Goal: Task Accomplishment & Management: Manage account settings

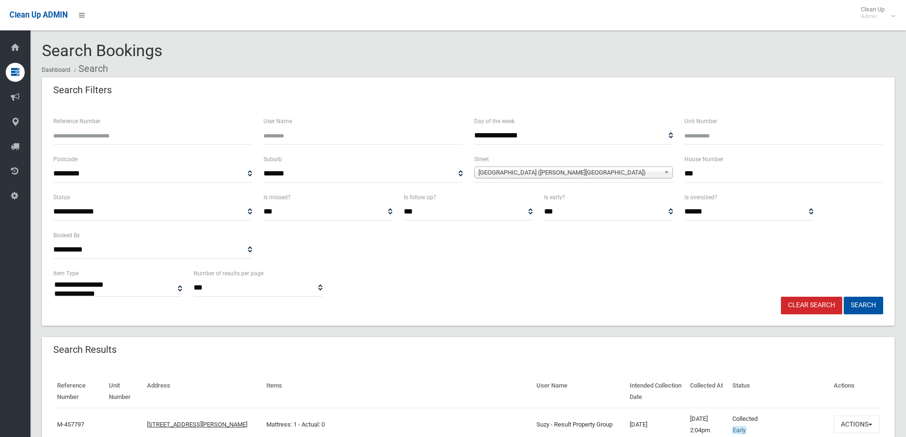
select select
click at [823, 309] on link "Clear Search" at bounding box center [811, 306] width 61 height 18
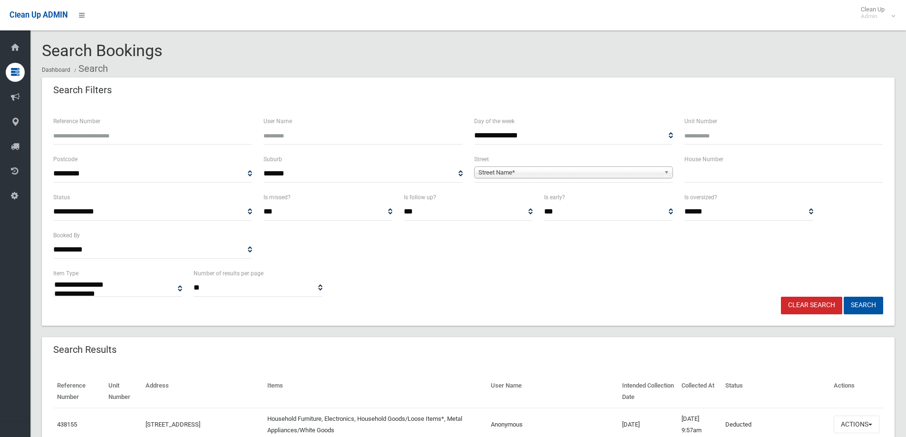
select select
click at [700, 169] on input "text" at bounding box center [783, 174] width 199 height 18
type input "**"
click at [651, 168] on span "Street Name*" at bounding box center [569, 172] width 182 height 11
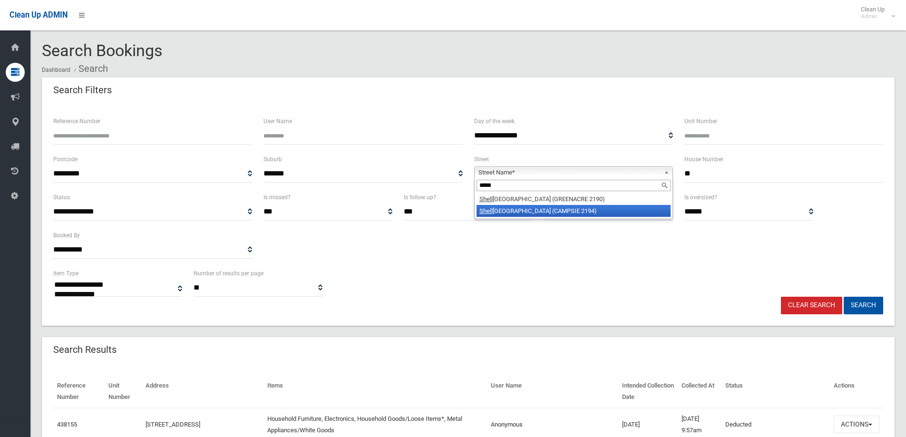
type input "*****"
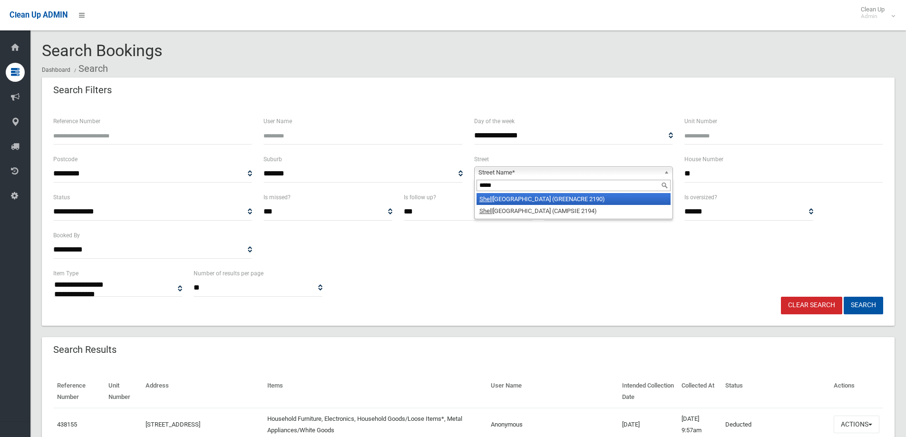
click at [537, 201] on li "Shell cote Road (GREENACRE 2190)" at bounding box center [573, 199] width 194 height 12
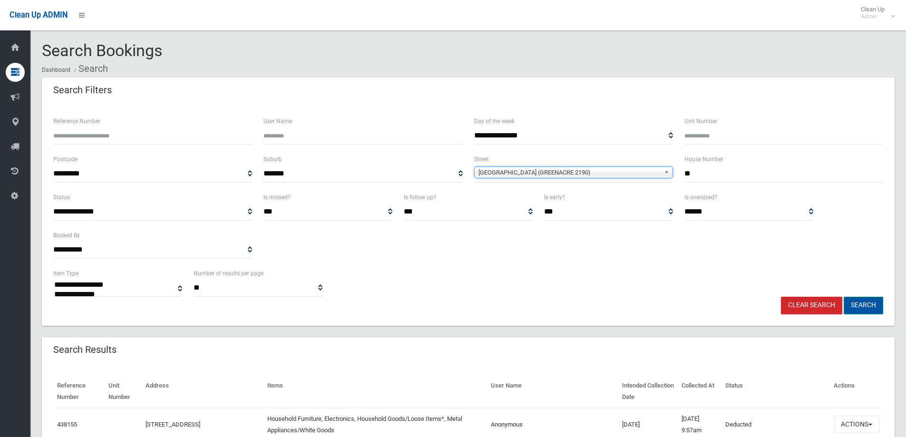
click at [857, 311] on button "Search" at bounding box center [863, 306] width 39 height 18
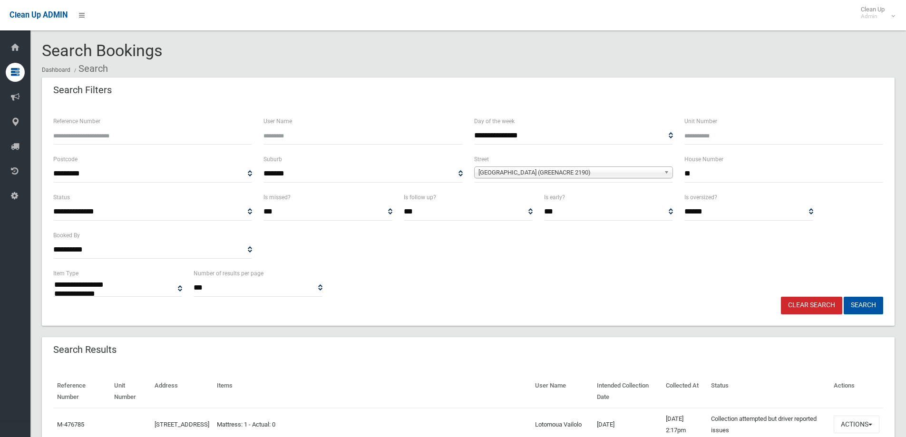
select select
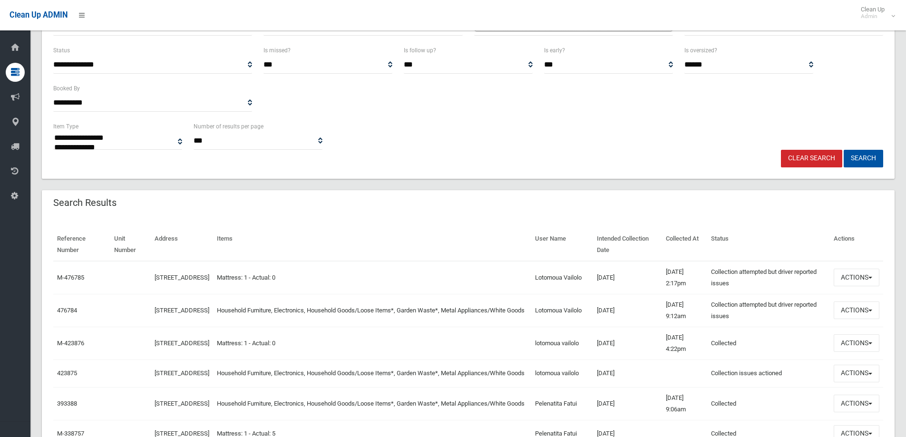
scroll to position [190, 0]
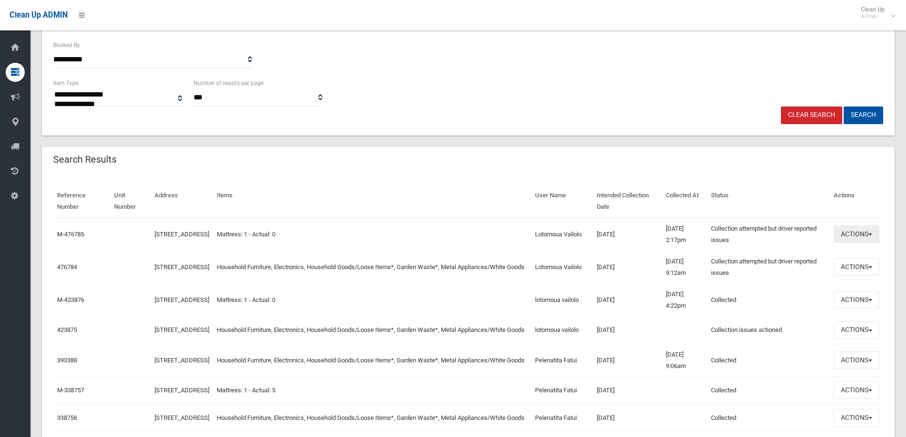
click at [867, 236] on button "Actions" at bounding box center [857, 234] width 46 height 18
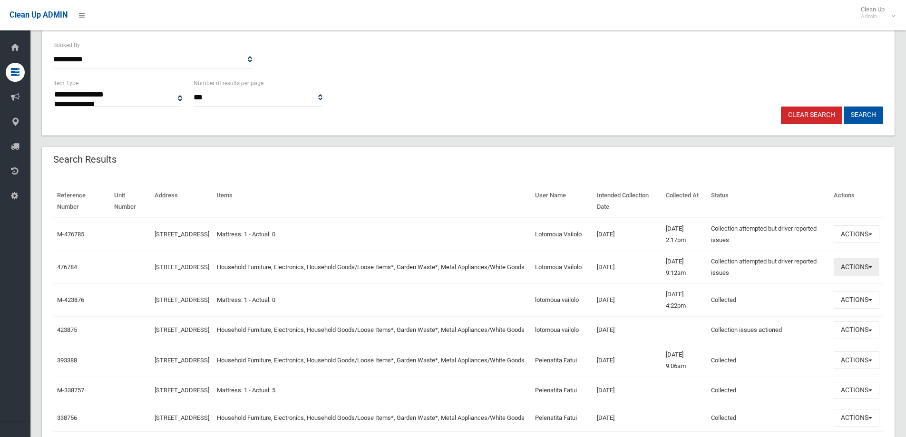
click at [849, 267] on button "Actions" at bounding box center [857, 267] width 46 height 18
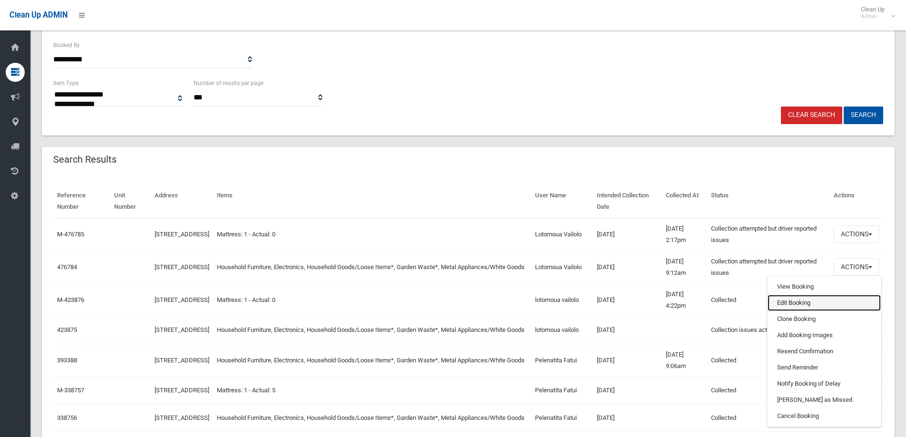
click at [812, 302] on link "Edit Booking" at bounding box center [823, 303] width 113 height 16
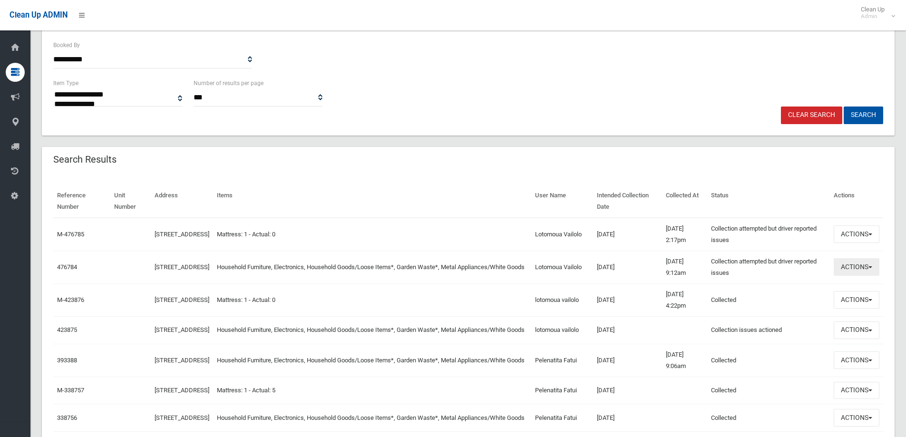
click at [843, 270] on button "Actions" at bounding box center [857, 267] width 46 height 18
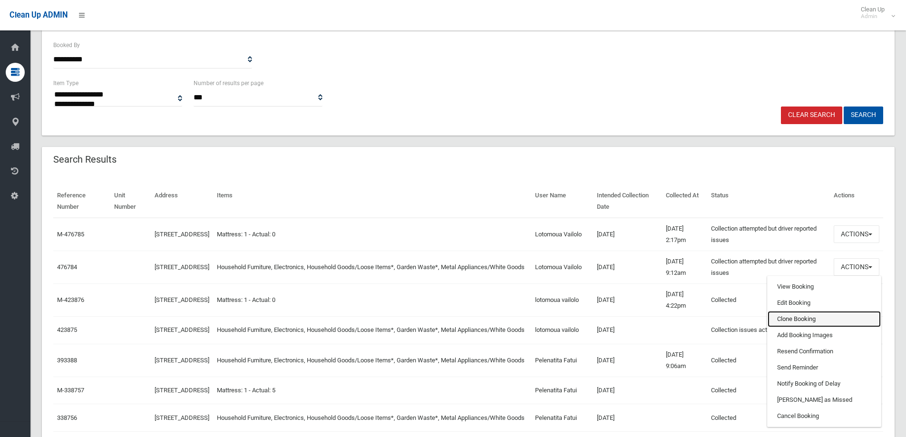
click at [819, 317] on link "Clone Booking" at bounding box center [823, 319] width 113 height 16
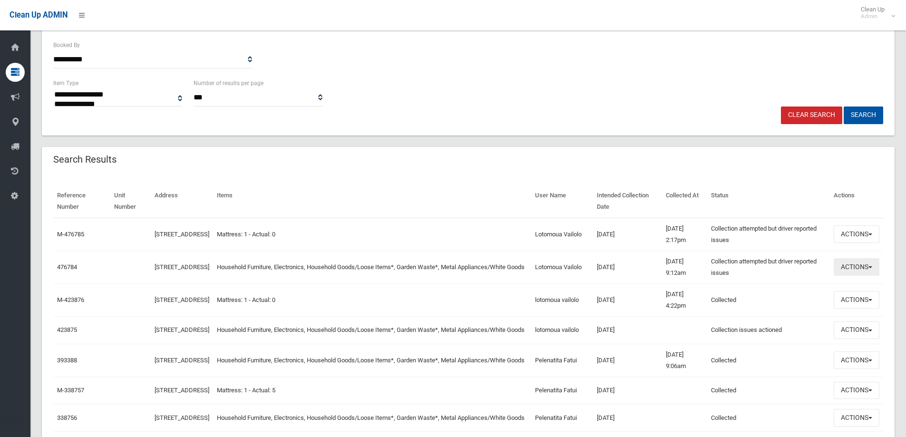
click at [862, 262] on button "Actions" at bounding box center [857, 267] width 46 height 18
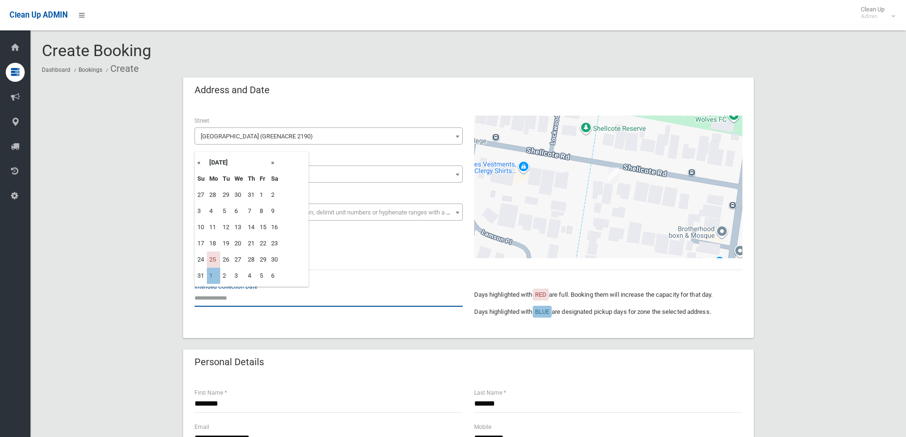
click at [228, 292] on input "text" at bounding box center [328, 298] width 268 height 18
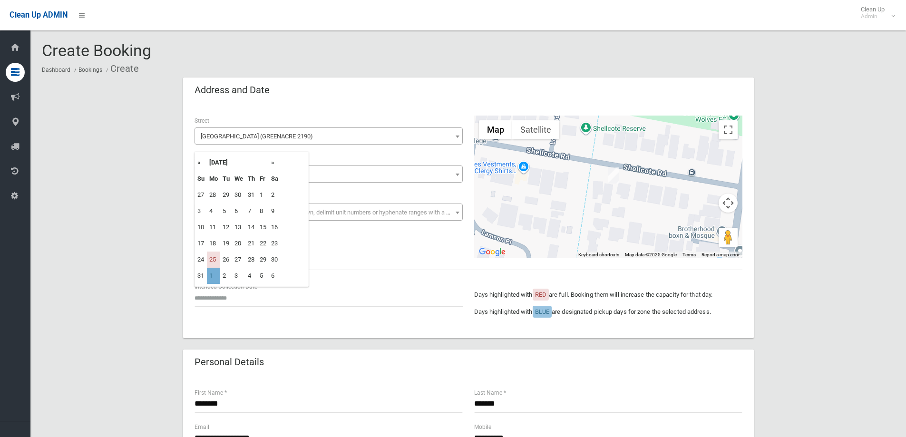
click at [212, 276] on td "1" at bounding box center [213, 276] width 13 height 16
type input "**********"
drag, startPoint x: 158, startPoint y: 287, endPoint x: 164, endPoint y: 274, distance: 13.6
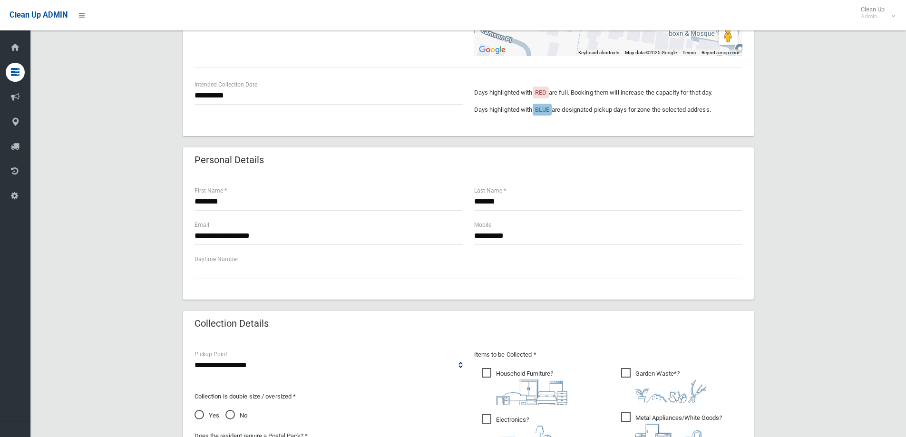
scroll to position [333, 0]
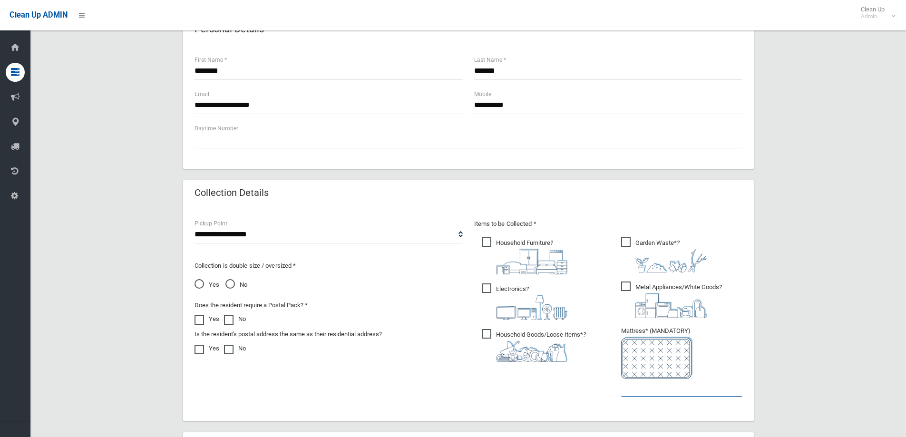
click at [641, 391] on input "text" at bounding box center [681, 388] width 121 height 18
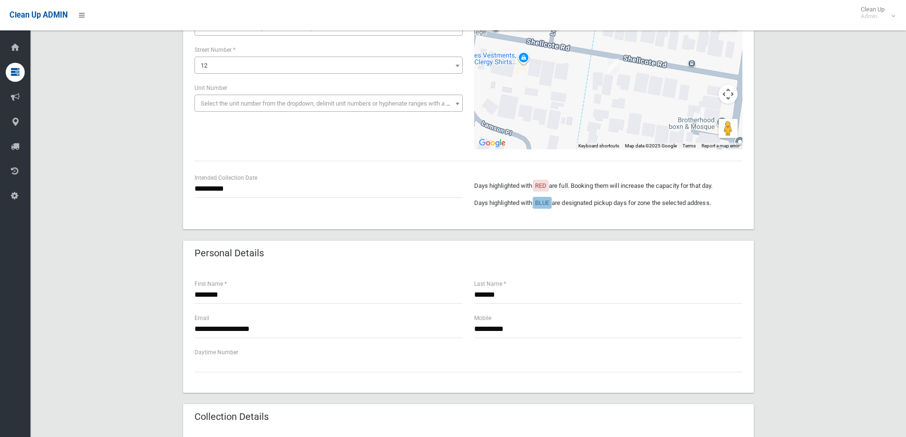
scroll to position [95, 0]
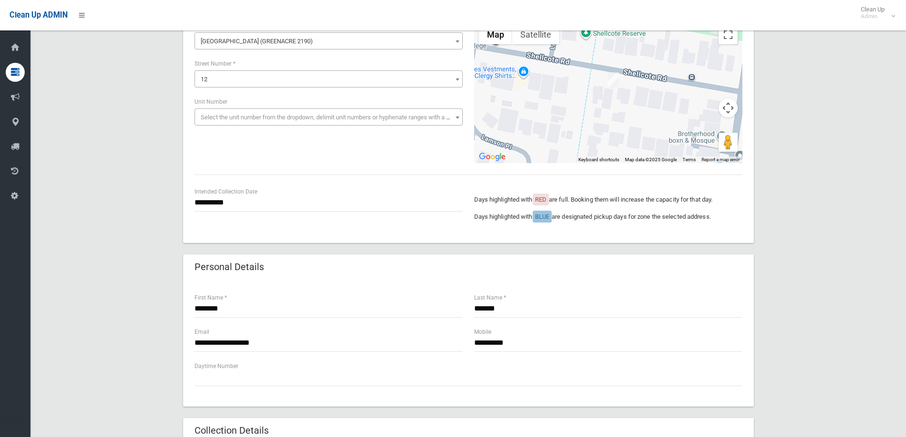
type input "*"
click at [263, 198] on input "**********" at bounding box center [328, 203] width 268 height 18
click at [340, 159] on div "**********" at bounding box center [468, 91] width 559 height 143
click at [290, 160] on div "**********" at bounding box center [468, 91] width 559 height 143
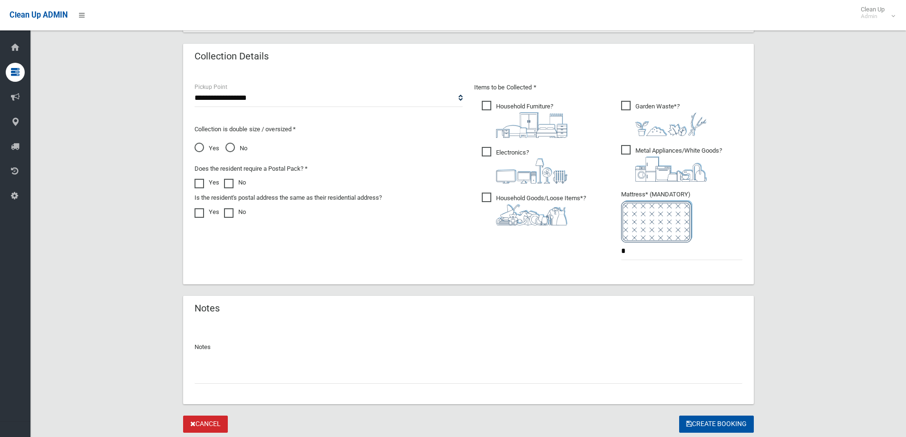
scroll to position [499, 0]
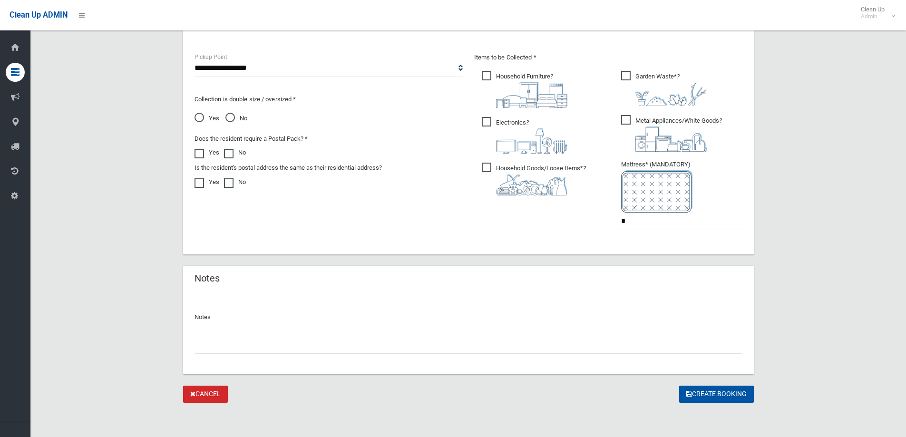
click at [442, 355] on div "Notes" at bounding box center [468, 333] width 571 height 82
click at [445, 337] on input "text" at bounding box center [468, 345] width 548 height 18
click at [686, 392] on icon "submit" at bounding box center [689, 393] width 6 height 7
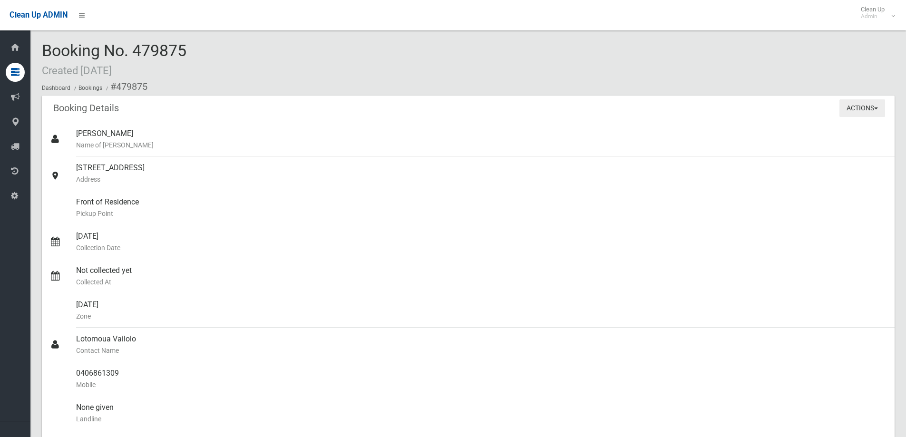
click at [870, 108] on button "Actions" at bounding box center [862, 108] width 46 height 18
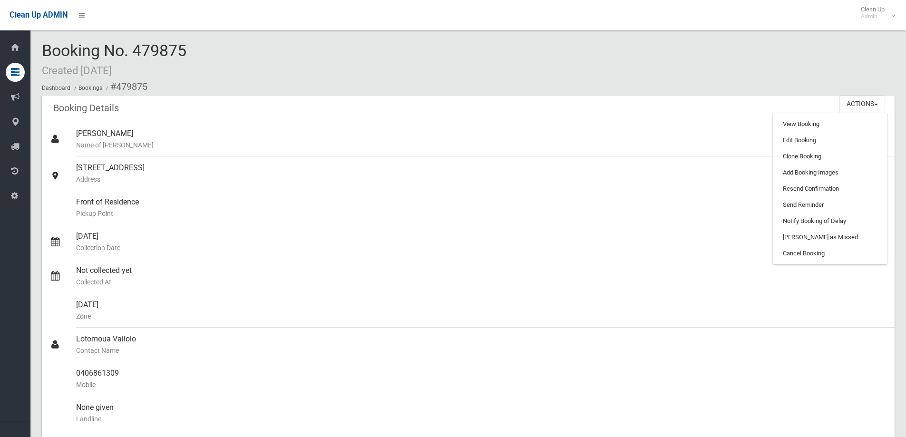
click at [691, 98] on div "Booking Details Actions View Booking Edit Booking Clone Booking Add Booking Ima…" at bounding box center [468, 109] width 853 height 27
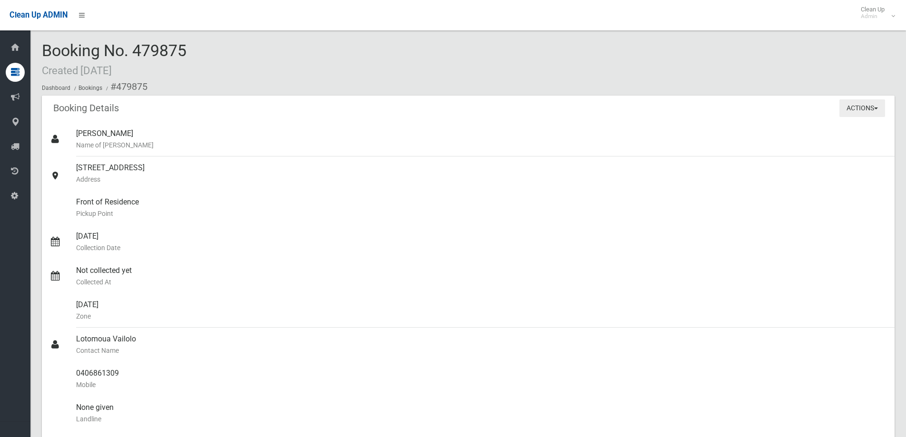
click at [852, 105] on button "Actions" at bounding box center [862, 108] width 46 height 18
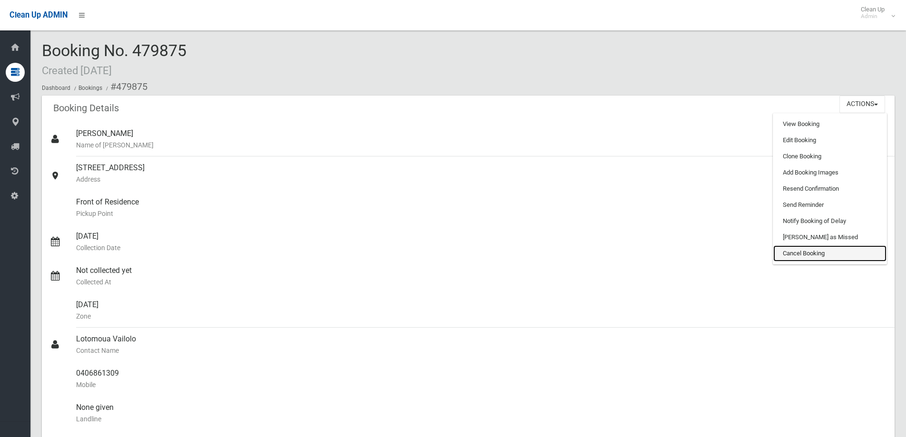
click at [805, 261] on link "Cancel Booking" at bounding box center [829, 253] width 113 height 16
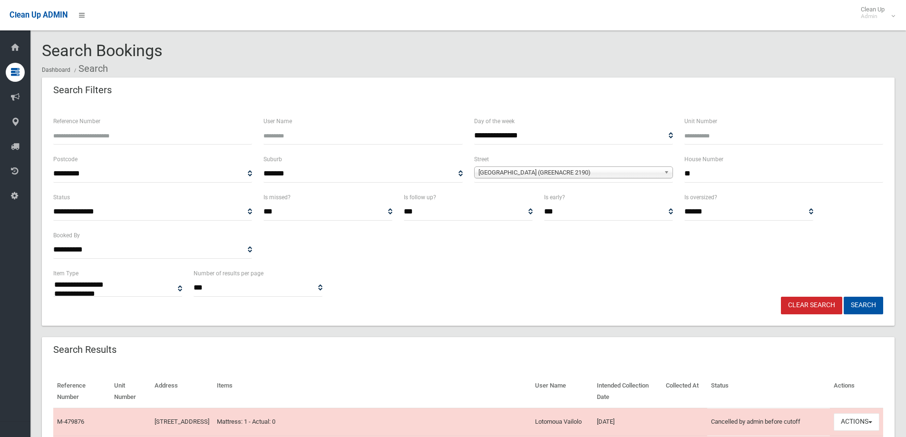
select select
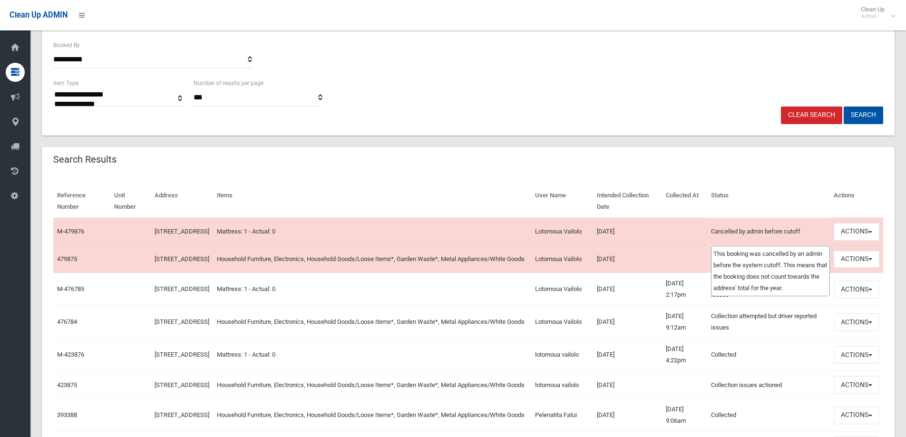
scroll to position [333, 0]
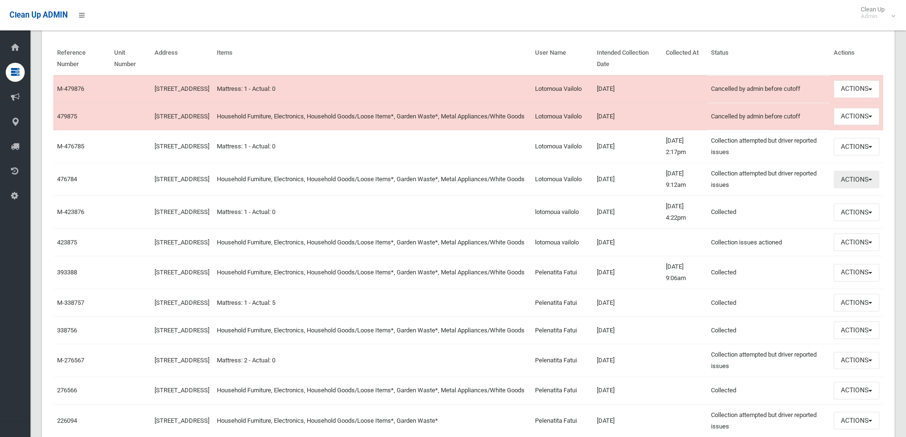
click at [864, 188] on button "Actions" at bounding box center [857, 180] width 46 height 18
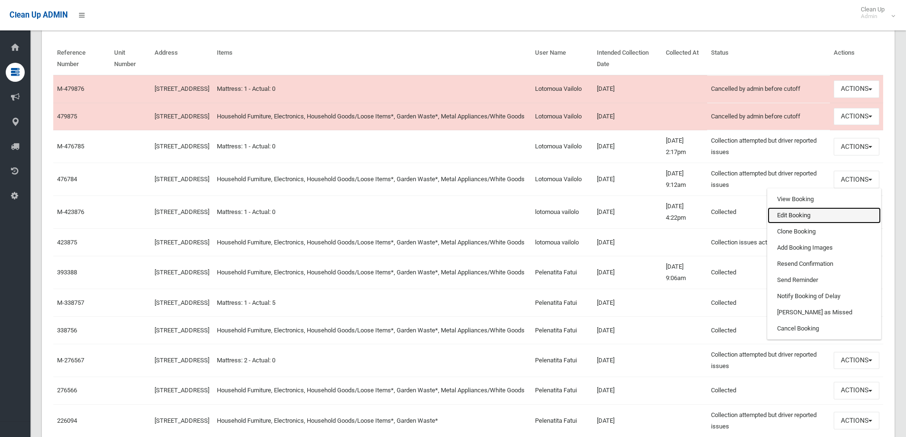
click at [805, 223] on link "Edit Booking" at bounding box center [823, 215] width 113 height 16
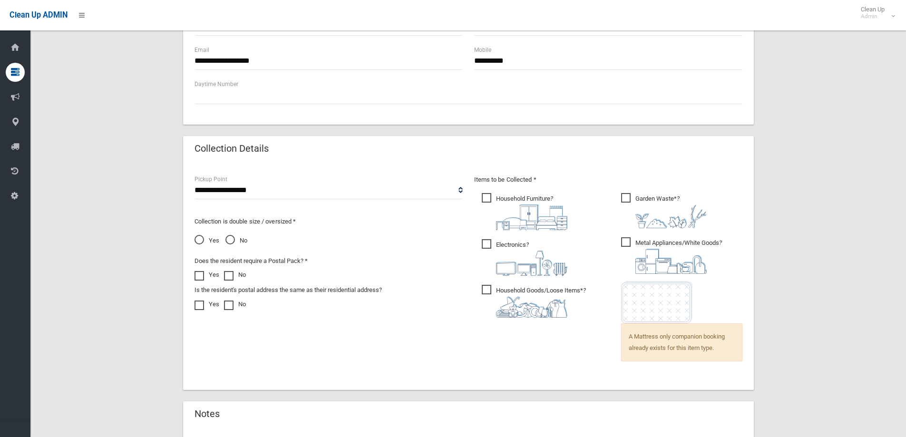
scroll to position [658, 0]
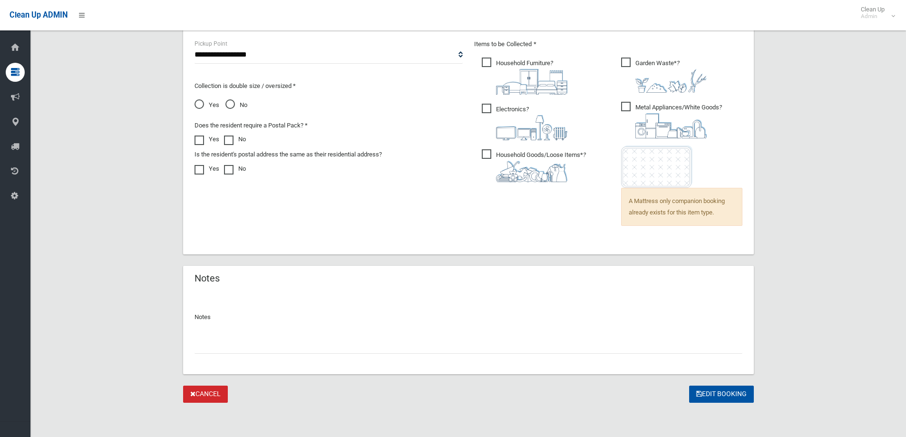
click at [588, 346] on input "text" at bounding box center [468, 345] width 548 height 18
click at [299, 343] on input "**********" at bounding box center [468, 345] width 548 height 18
drag, startPoint x: 443, startPoint y: 337, endPoint x: 20, endPoint y: 285, distance: 425.8
type input "**********"
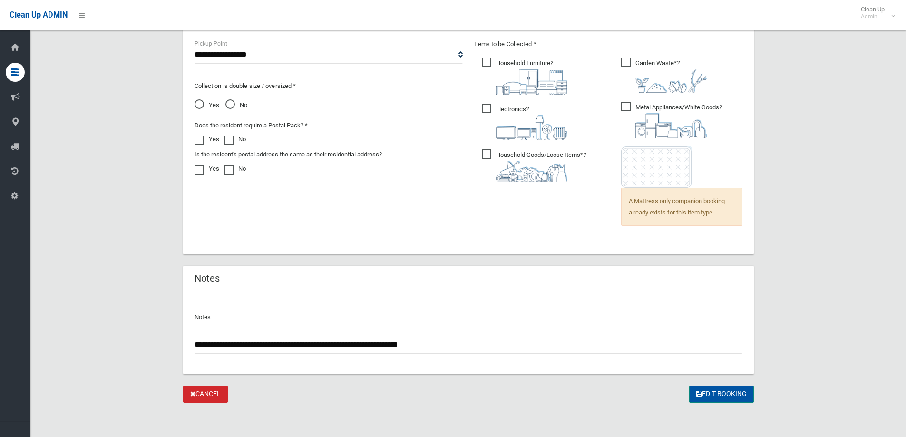
click at [725, 395] on button "Edit Booking" at bounding box center [721, 395] width 65 height 18
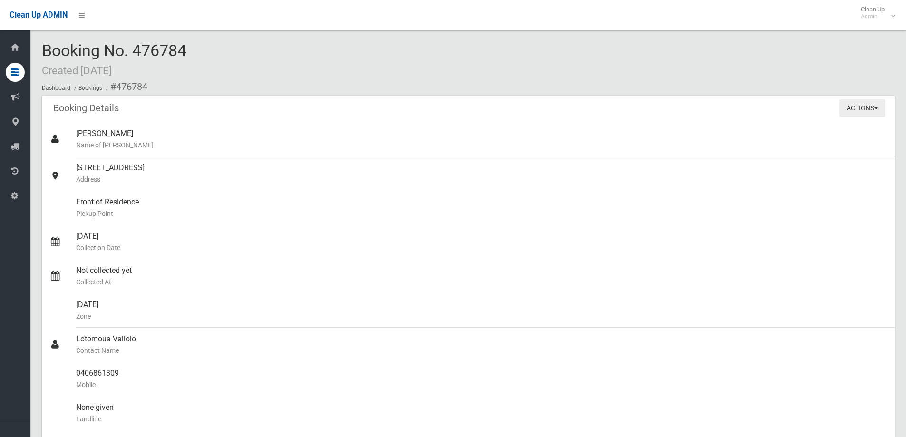
click at [861, 108] on button "Actions" at bounding box center [862, 108] width 46 height 18
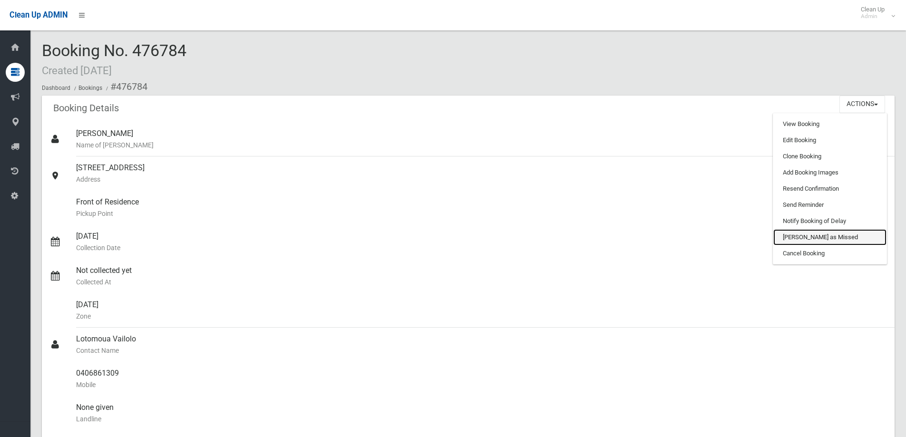
click at [816, 237] on link "[PERSON_NAME] as Missed" at bounding box center [829, 237] width 113 height 16
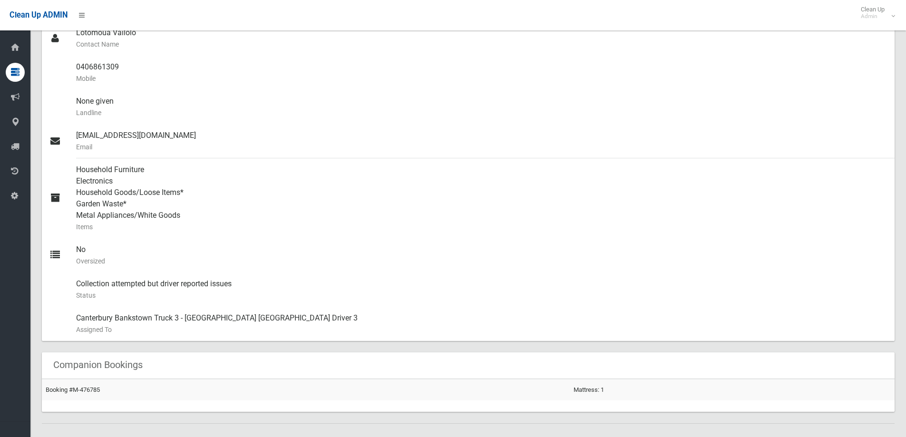
scroll to position [380, 0]
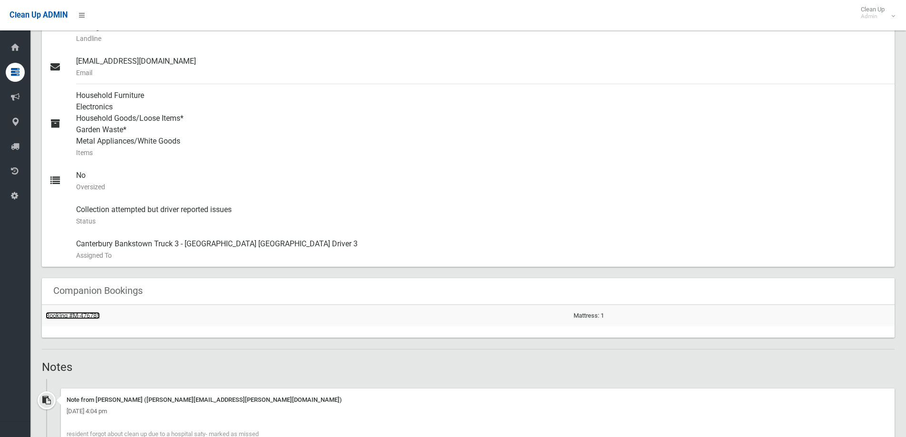
click at [90, 318] on link "Booking #M-476785" at bounding box center [73, 315] width 54 height 7
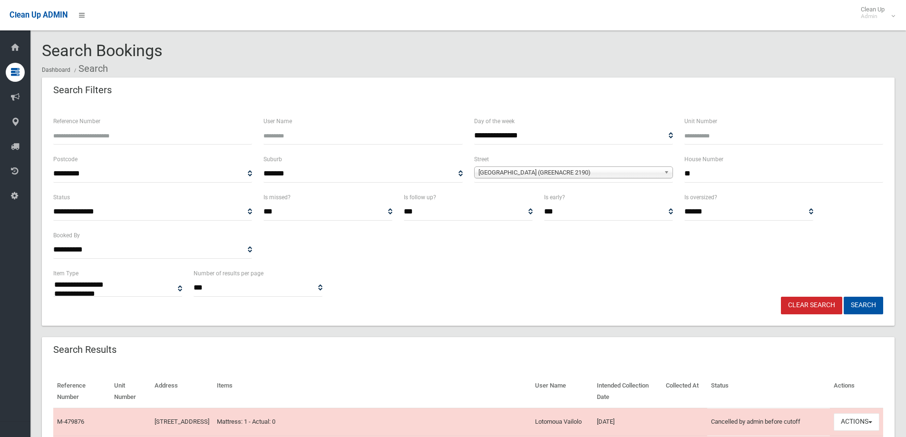
select select
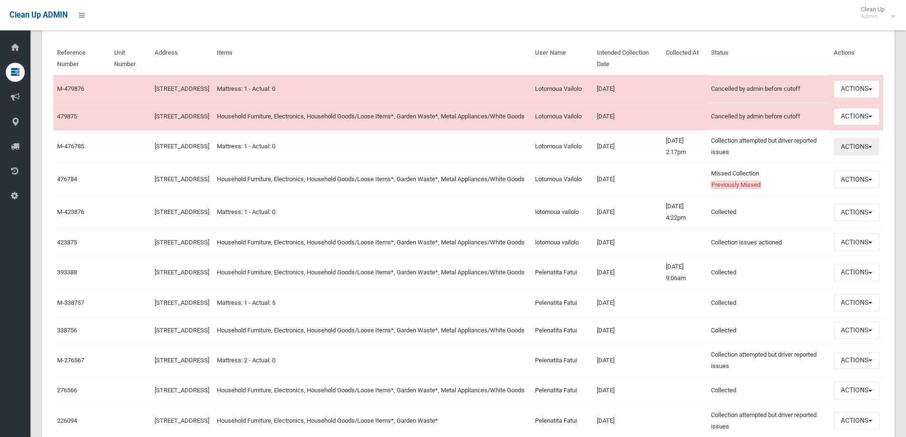
click at [848, 155] on button "Actions" at bounding box center [857, 147] width 46 height 18
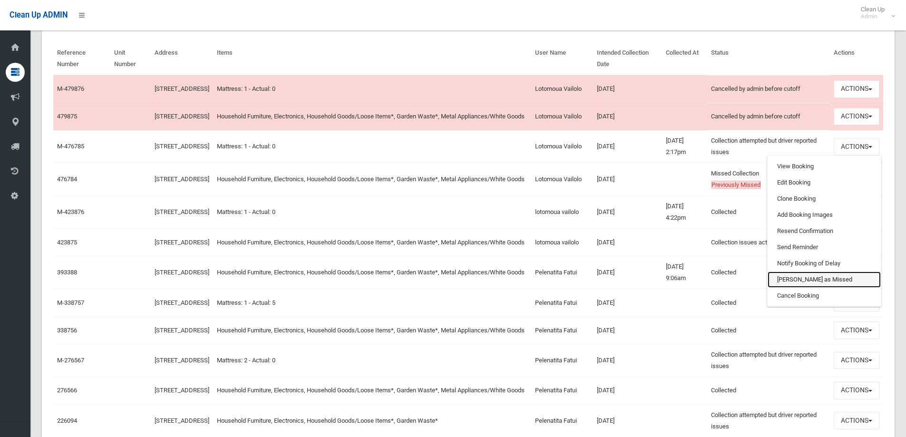
click at [837, 288] on link "[PERSON_NAME] as Missed" at bounding box center [823, 280] width 113 height 16
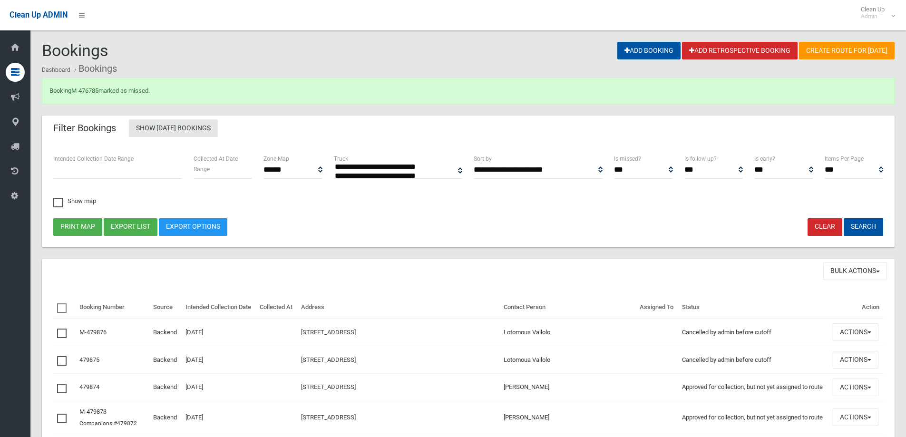
select select
click at [88, 94] on div "Booking M-476785 marked as missed." at bounding box center [468, 91] width 853 height 27
click at [97, 90] on link "M-476785" at bounding box center [84, 90] width 27 height 7
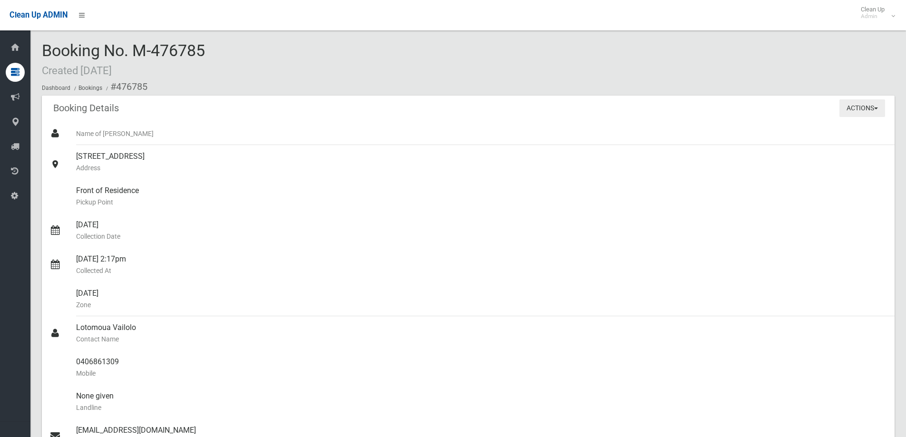
click at [879, 108] on button "Actions" at bounding box center [862, 108] width 46 height 18
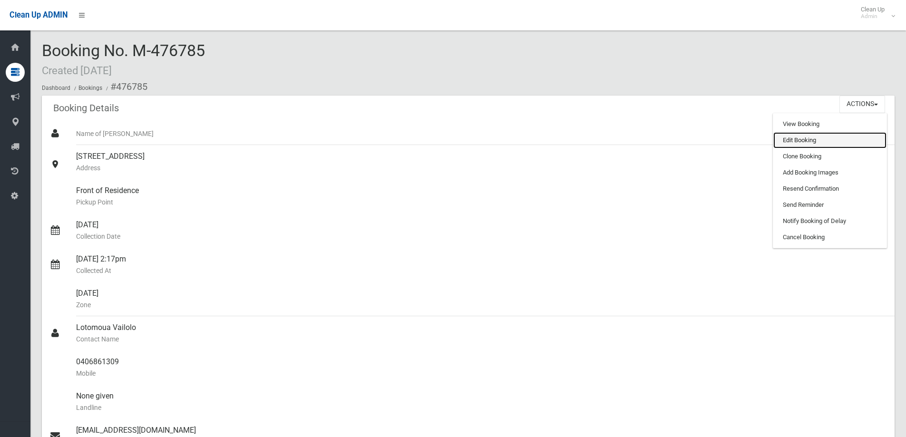
click at [825, 144] on link "Edit Booking" at bounding box center [829, 140] width 113 height 16
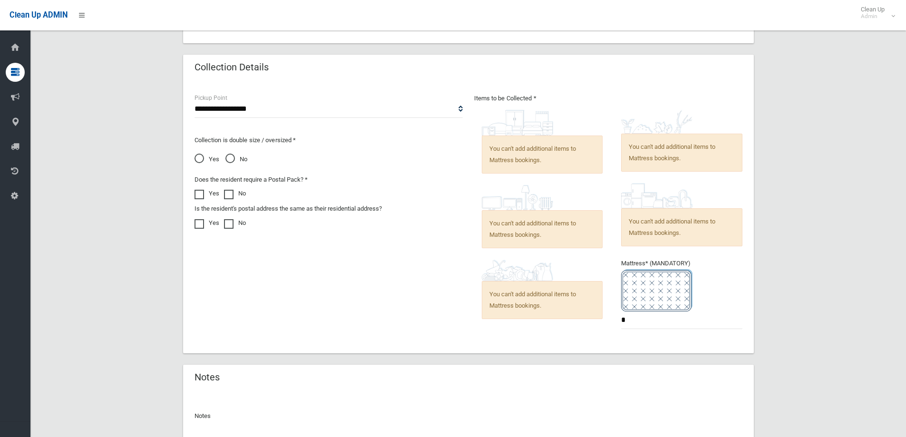
scroll to position [702, 0]
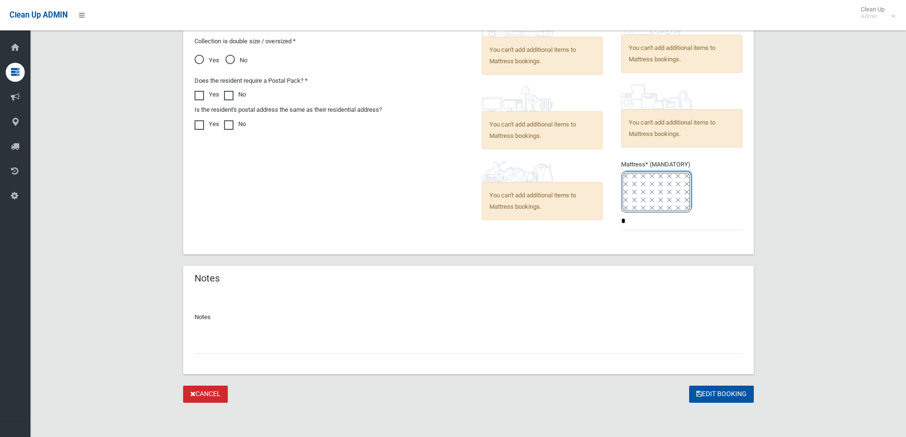
click at [519, 357] on div "Notes" at bounding box center [468, 333] width 571 height 82
click at [523, 343] on input "text" at bounding box center [468, 345] width 548 height 18
paste input "**********"
type input "**********"
click at [719, 390] on button "Edit Booking" at bounding box center [721, 395] width 65 height 18
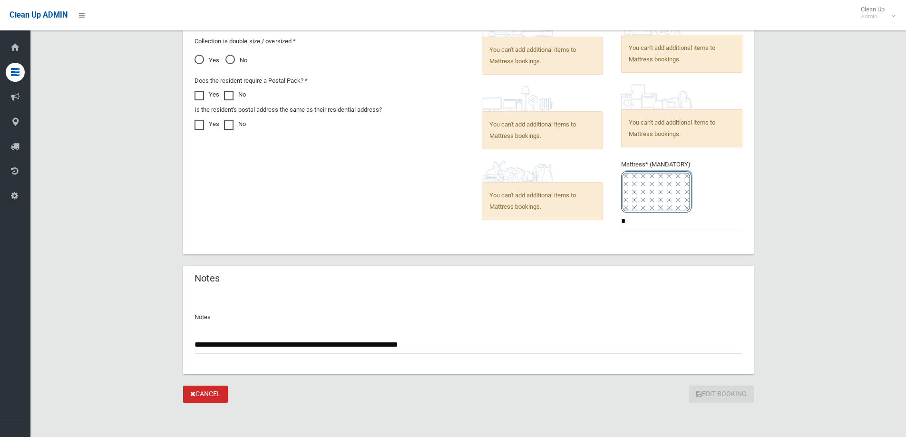
scroll to position [669, 0]
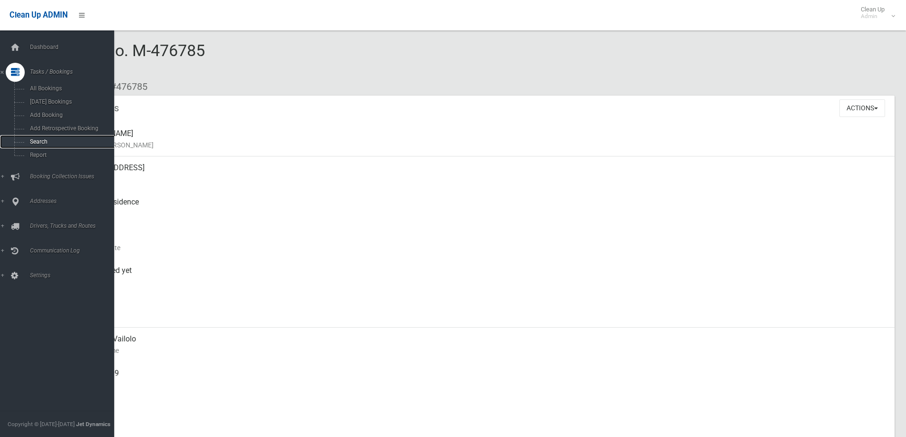
click at [42, 143] on span "Search" at bounding box center [70, 141] width 86 height 7
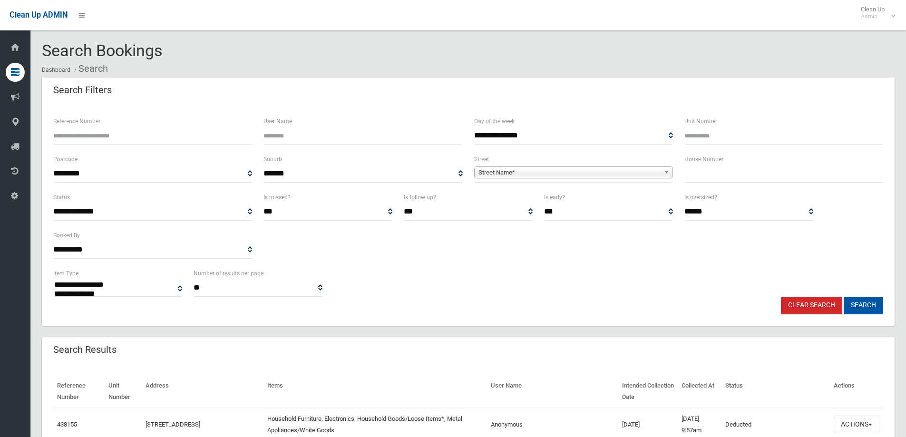
select select
click at [727, 174] on input "text" at bounding box center [783, 174] width 199 height 18
type input "**"
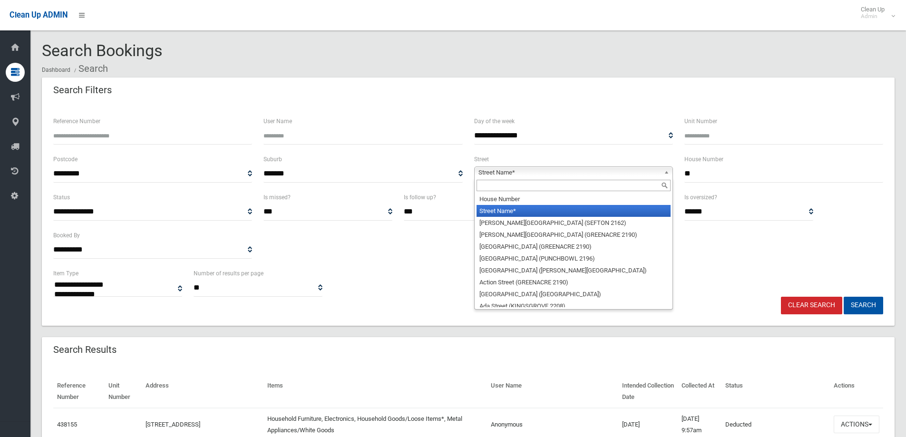
click at [624, 168] on span "Street Name*" at bounding box center [569, 172] width 182 height 11
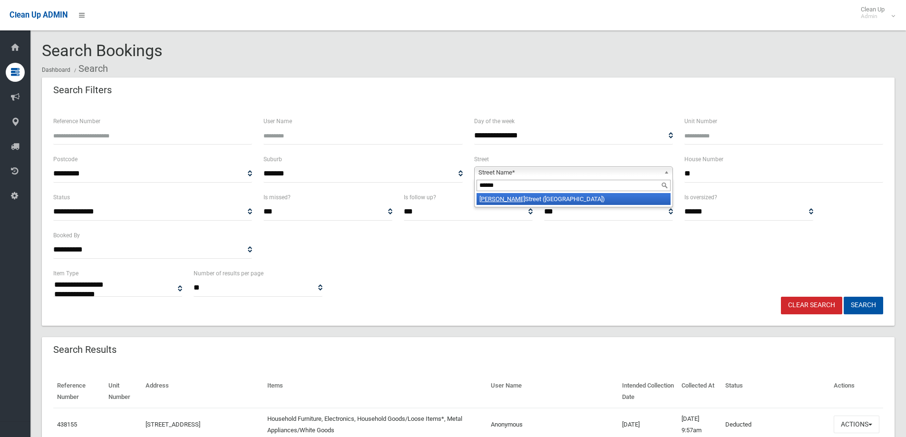
type input "******"
click at [651, 201] on li "Alfred Street (CLEMTON PARK 2206)" at bounding box center [573, 199] width 194 height 12
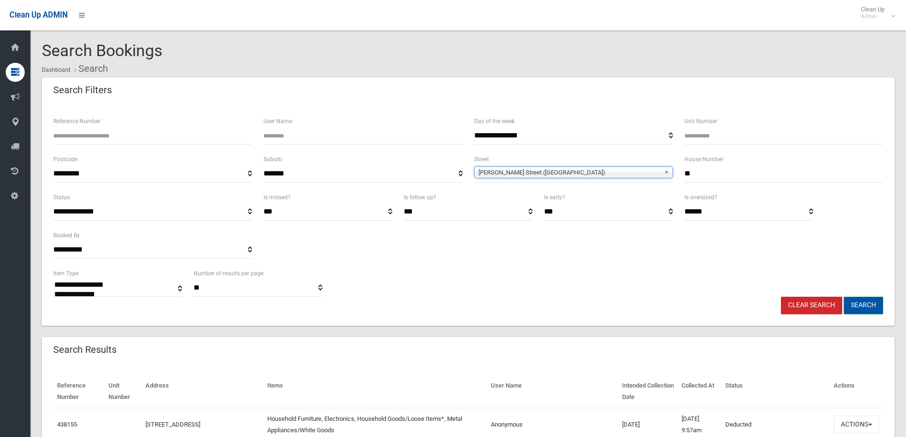
click at [883, 305] on button "Search" at bounding box center [863, 306] width 39 height 18
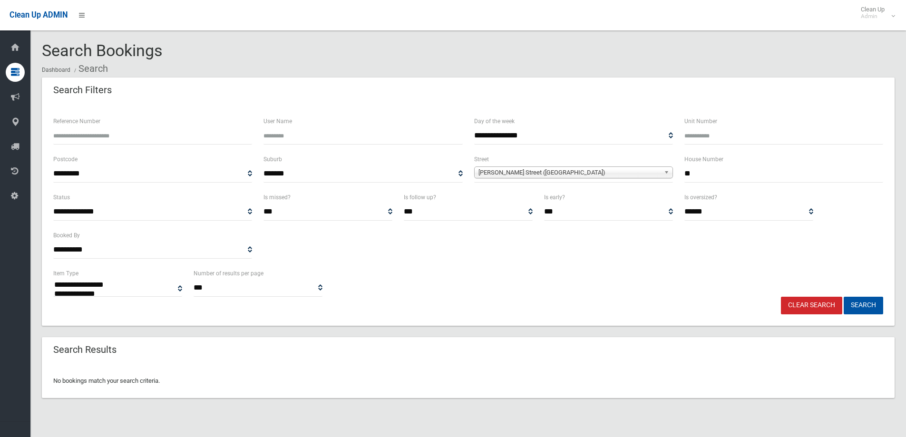
select select
type input "*****"
click at [844, 297] on button "Search" at bounding box center [863, 306] width 39 height 18
click at [867, 309] on button "Search" at bounding box center [863, 306] width 39 height 18
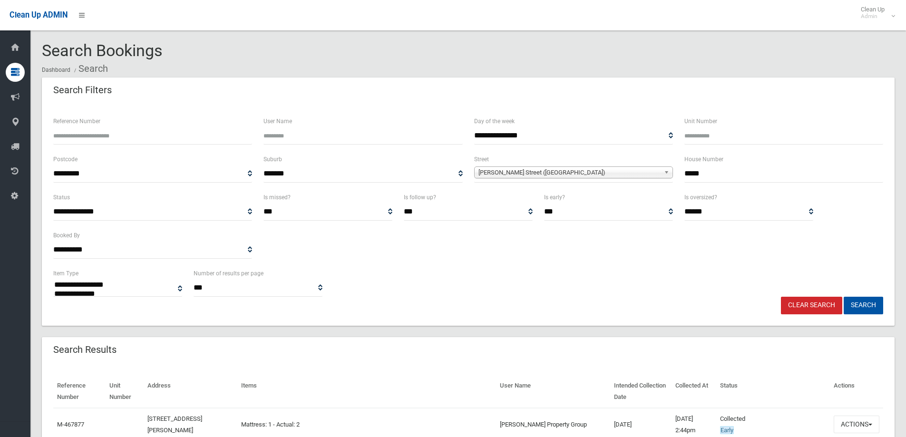
select select
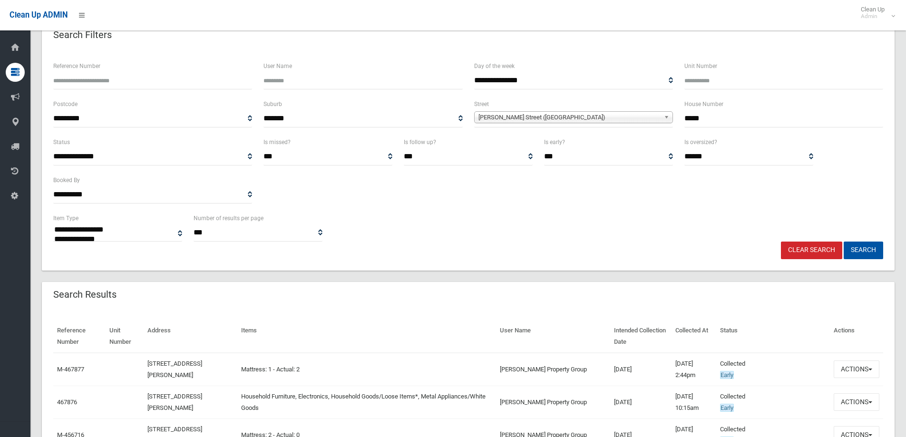
scroll to position [190, 0]
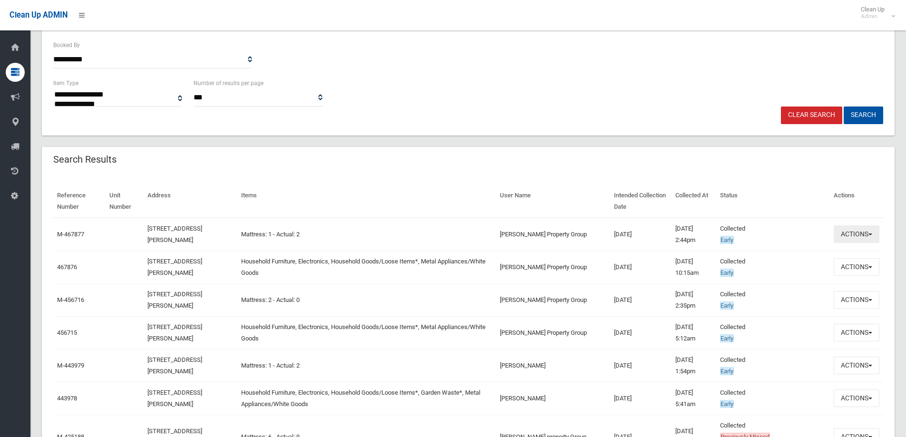
click at [853, 229] on button "Actions" at bounding box center [857, 234] width 46 height 18
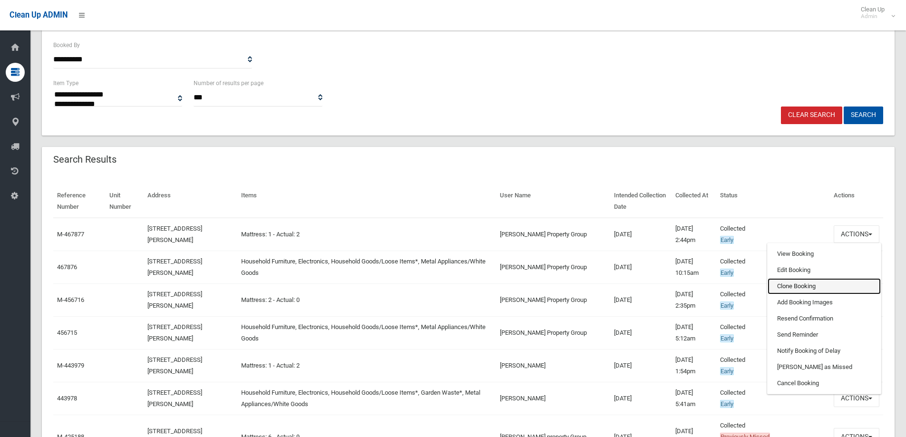
click at [800, 286] on link "Clone Booking" at bounding box center [823, 286] width 113 height 16
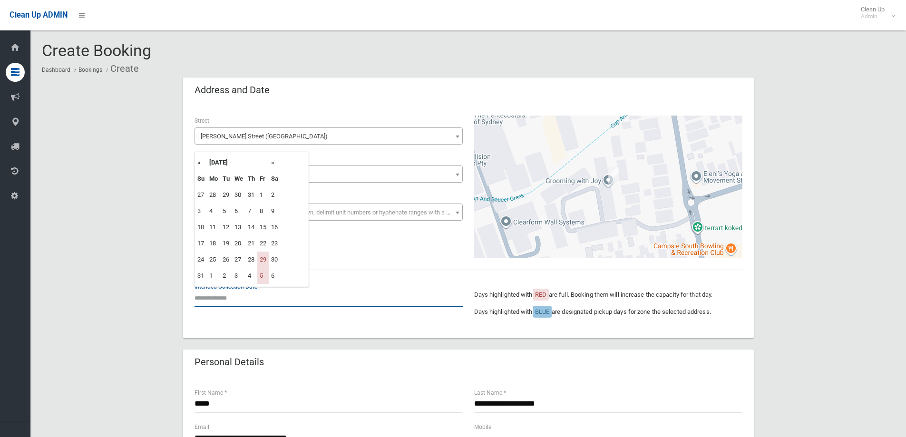
click at [208, 301] on input "text" at bounding box center [328, 298] width 268 height 18
click at [274, 161] on th "»" at bounding box center [275, 163] width 12 height 16
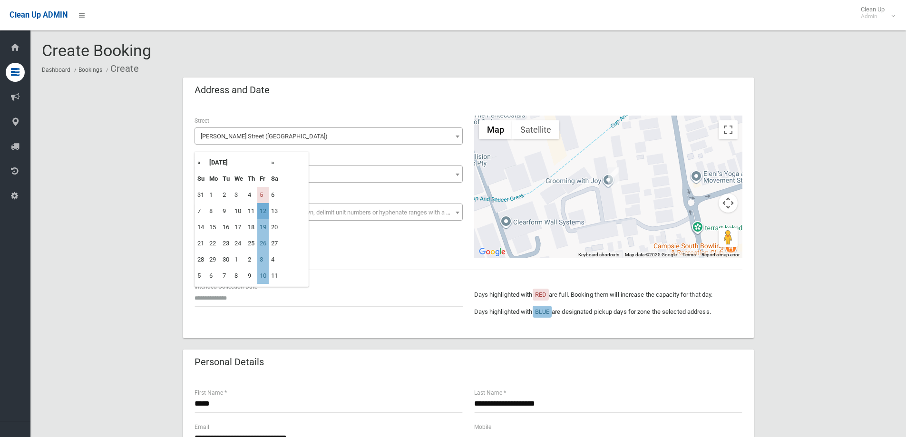
click at [263, 214] on td "12" at bounding box center [262, 211] width 11 height 16
type input "**********"
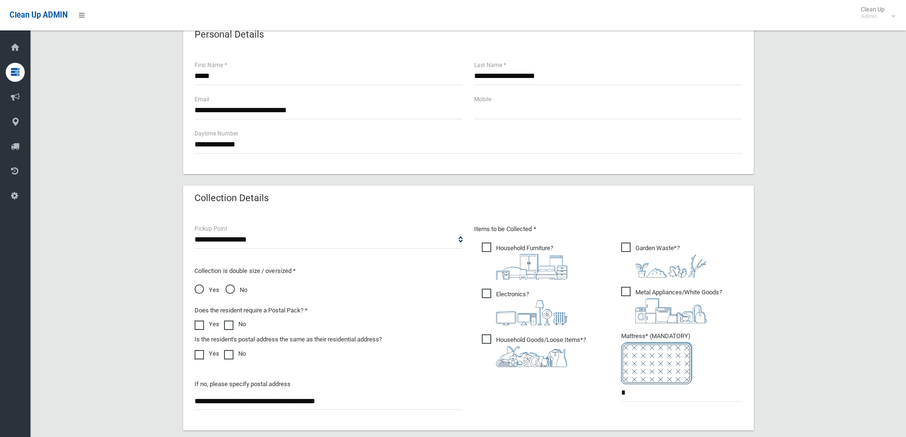
scroll to position [333, 0]
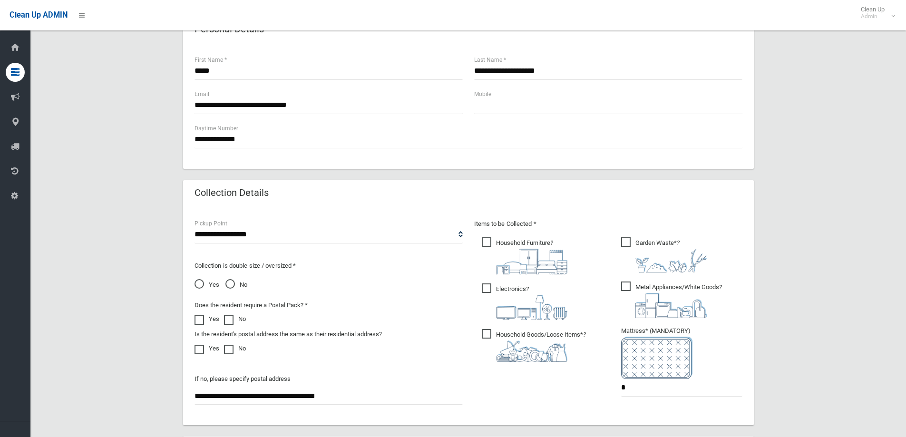
click at [559, 341] on img at bounding box center [531, 350] width 71 height 21
click at [519, 298] on img at bounding box center [531, 307] width 71 height 25
click at [517, 251] on img at bounding box center [531, 262] width 71 height 26
click at [638, 239] on span "Garden Waste* ?" at bounding box center [664, 254] width 86 height 35
click at [637, 282] on span "Metal Appliances/White Goods ?" at bounding box center [671, 300] width 101 height 37
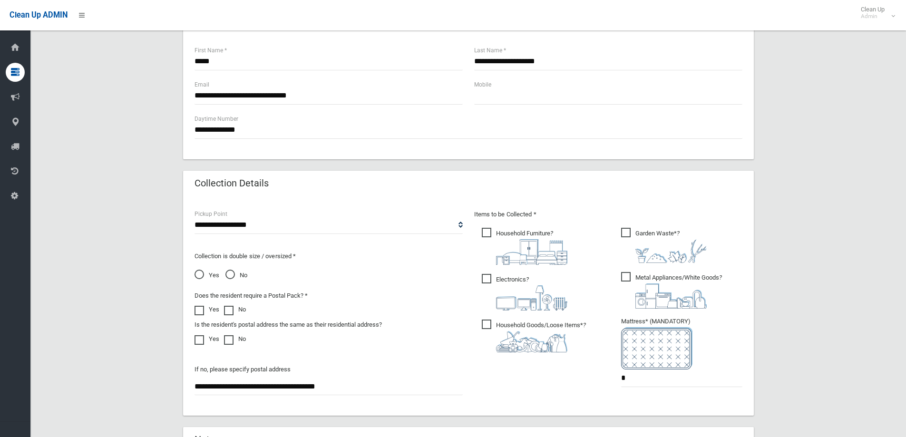
scroll to position [476, 0]
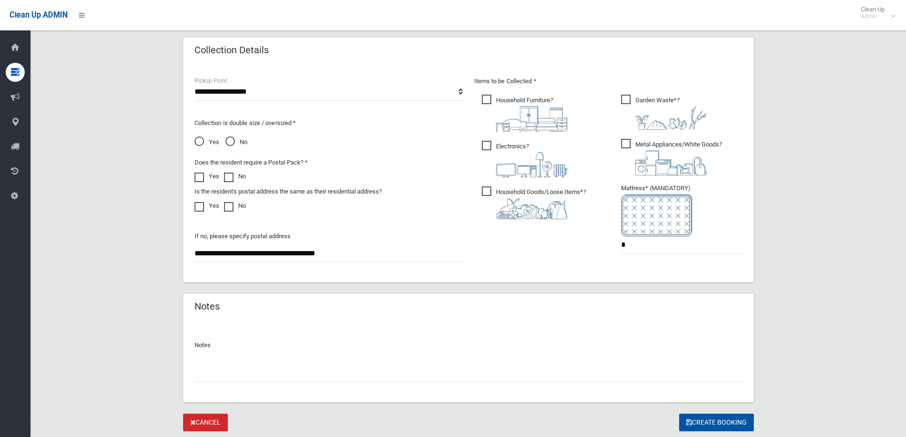
click at [522, 373] on input "text" at bounding box center [468, 373] width 548 height 18
type input "**********"
click at [693, 426] on button "Create Booking" at bounding box center [716, 423] width 75 height 18
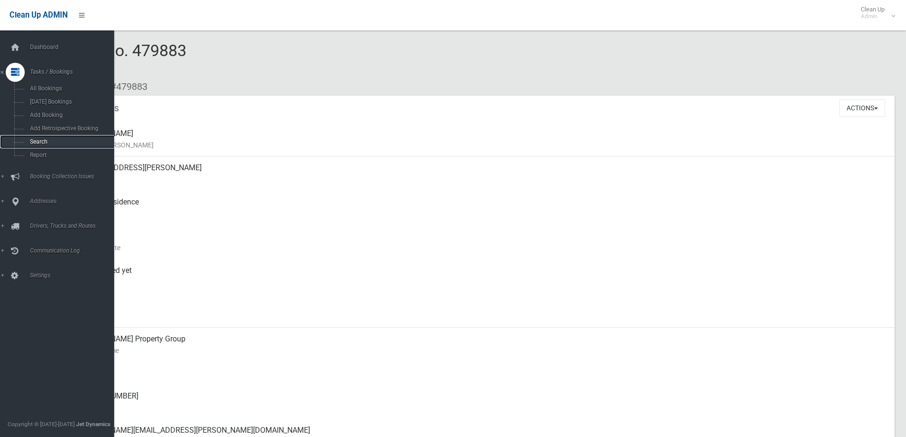
click at [24, 135] on link "Search" at bounding box center [60, 141] width 121 height 13
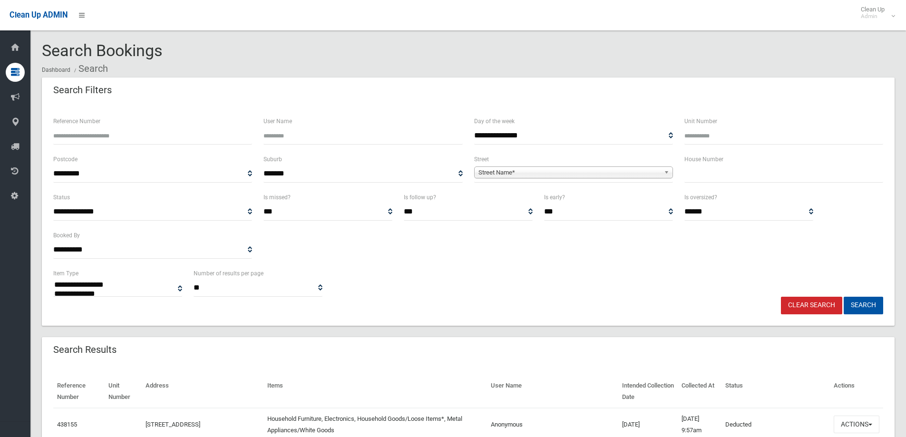
select select
click at [697, 176] on input "text" at bounding box center [783, 174] width 199 height 18
drag, startPoint x: 648, startPoint y: 178, endPoint x: 655, endPoint y: 175, distance: 8.0
click at [648, 177] on span "Street Name*" at bounding box center [569, 172] width 182 height 11
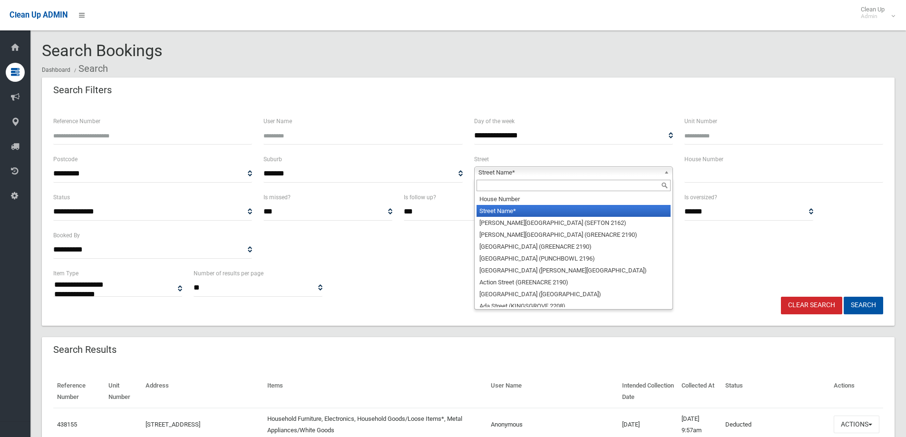
type input "*"
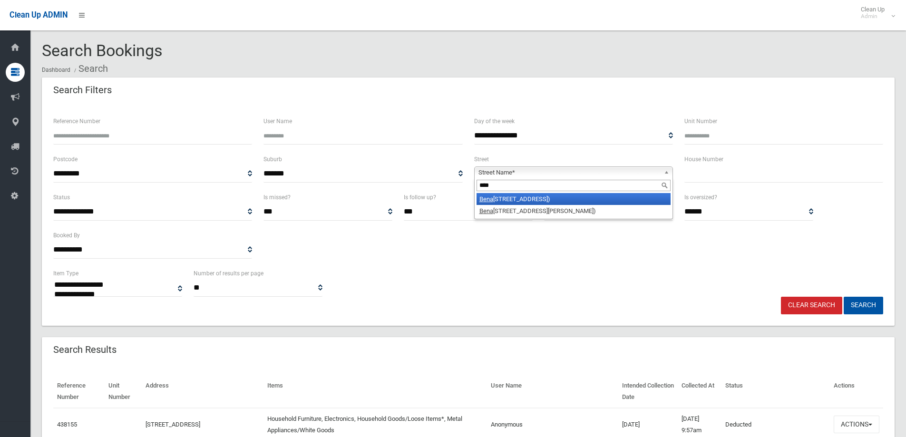
type input "****"
click at [568, 203] on li "Bena roon Road (LAKEMBA 2195)" at bounding box center [573, 199] width 194 height 12
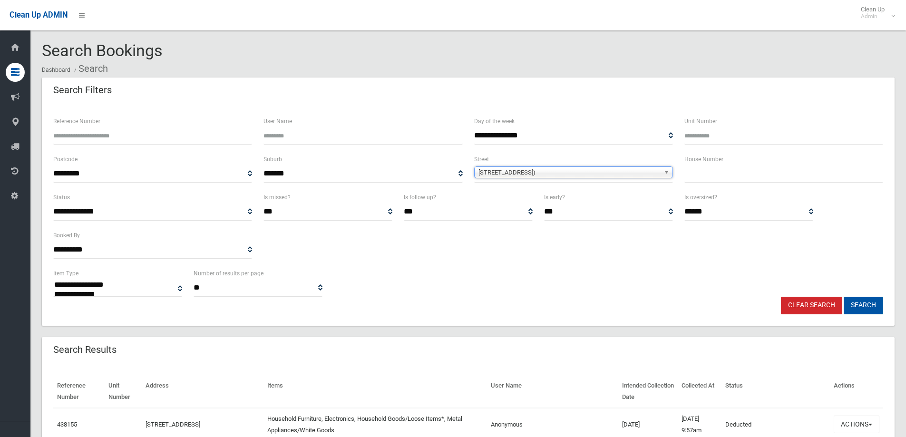
click at [862, 313] on button "Search" at bounding box center [863, 306] width 39 height 18
click at [866, 305] on button "Search" at bounding box center [863, 306] width 39 height 18
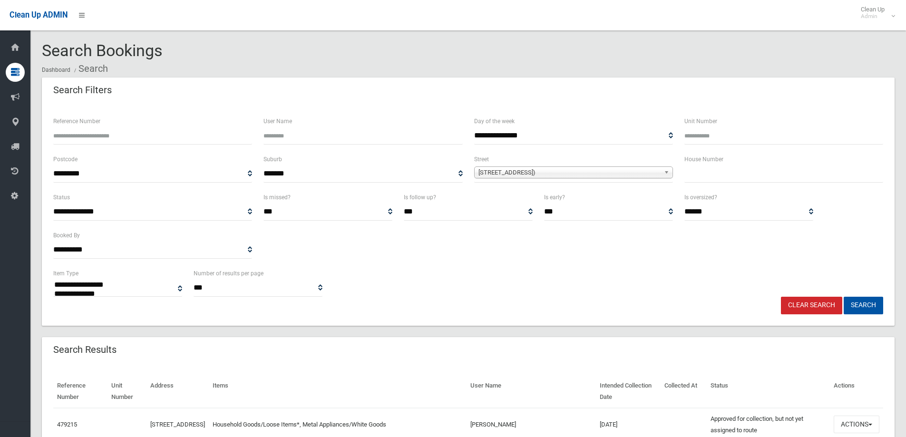
select select
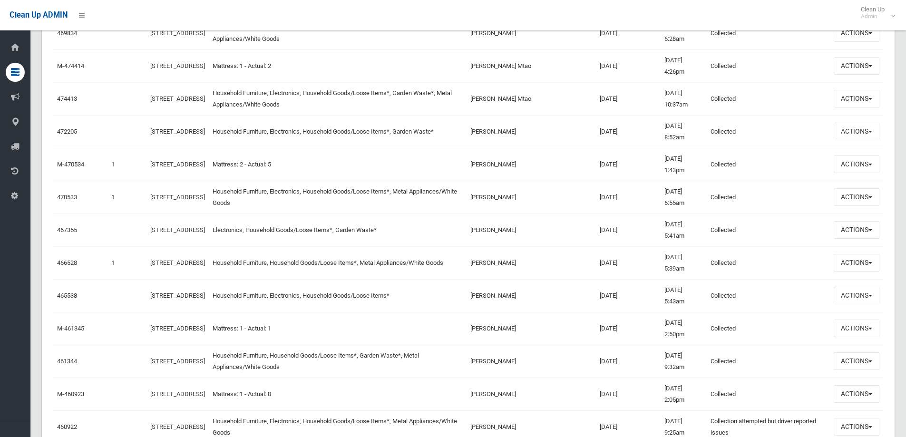
scroll to position [476, 0]
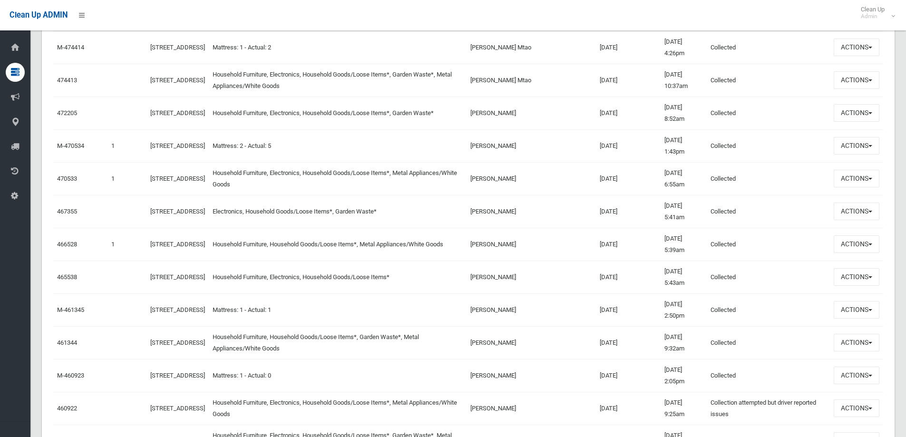
click at [624, 311] on td "14/05/2025" at bounding box center [628, 309] width 65 height 33
drag, startPoint x: 624, startPoint y: 311, endPoint x: 570, endPoint y: 313, distance: 54.3
click at [570, 313] on tr "M-461345 36 Benaroon Road, LAKEMBA NSW 2195 Mattress: 1 - Actual: 1 Mohammad Is…" at bounding box center [468, 309] width 830 height 33
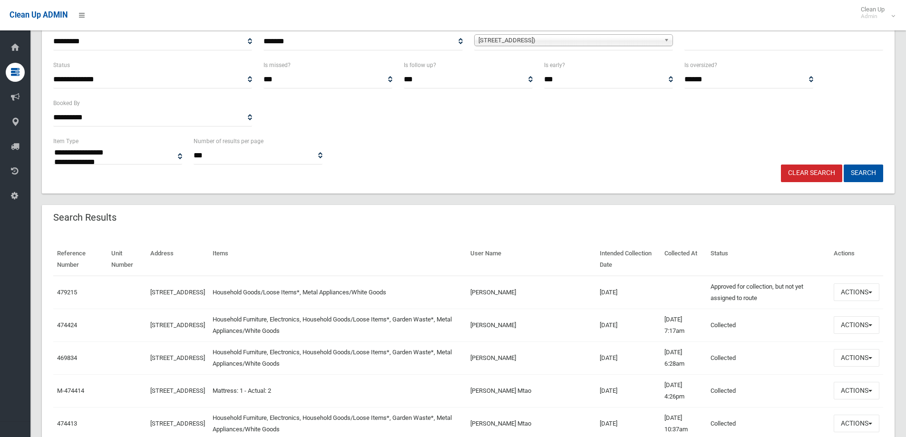
scroll to position [0, 0]
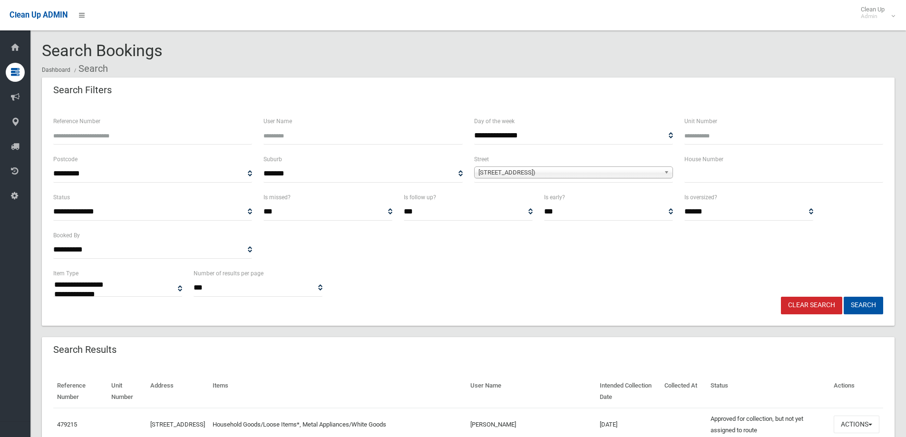
click at [137, 136] on input "Reference Number" at bounding box center [152, 136] width 199 height 18
type input "******"
click at [844, 297] on button "Search" at bounding box center [863, 306] width 39 height 18
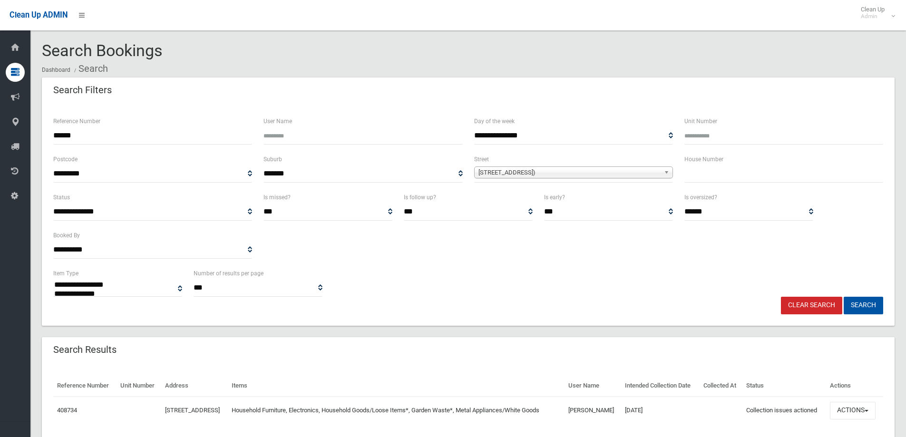
select select
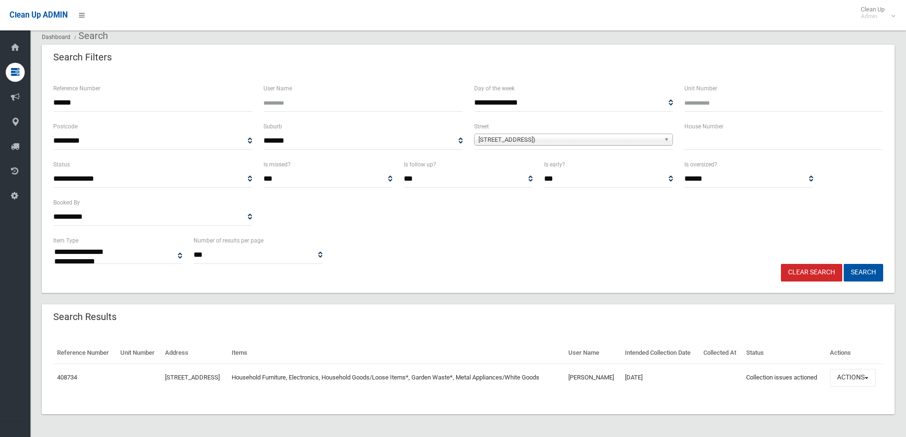
scroll to position [49, 0]
click at [845, 371] on button "Actions" at bounding box center [853, 378] width 46 height 18
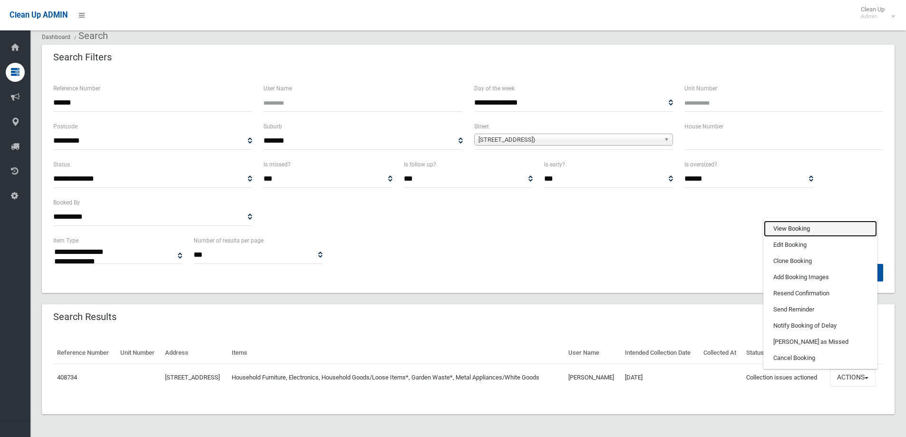
click at [809, 222] on link "View Booking" at bounding box center [820, 229] width 113 height 16
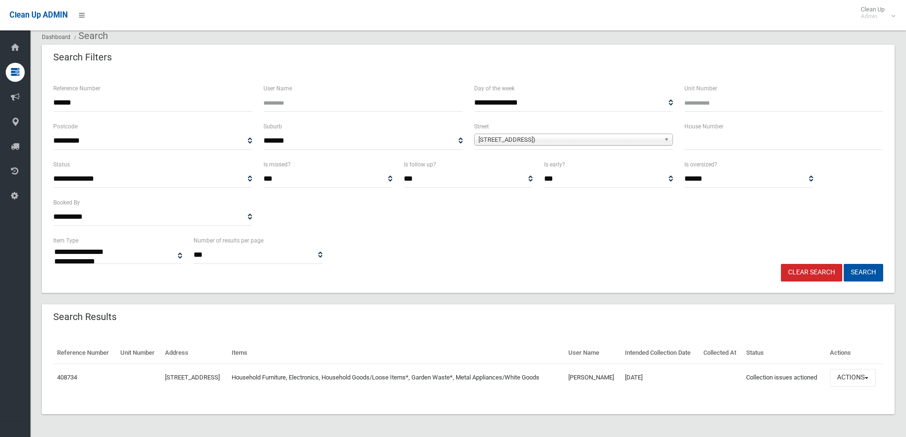
click at [834, 264] on link "Clear Search" at bounding box center [811, 273] width 61 height 18
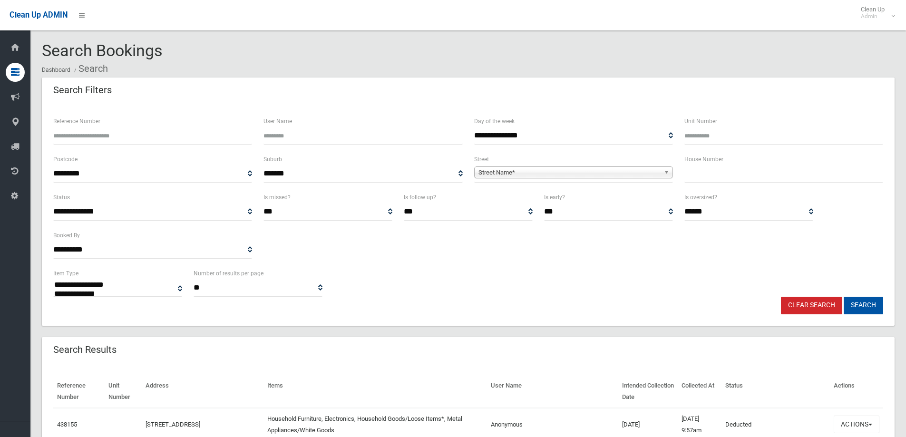
select select
